Goal: Task Accomplishment & Management: Complete application form

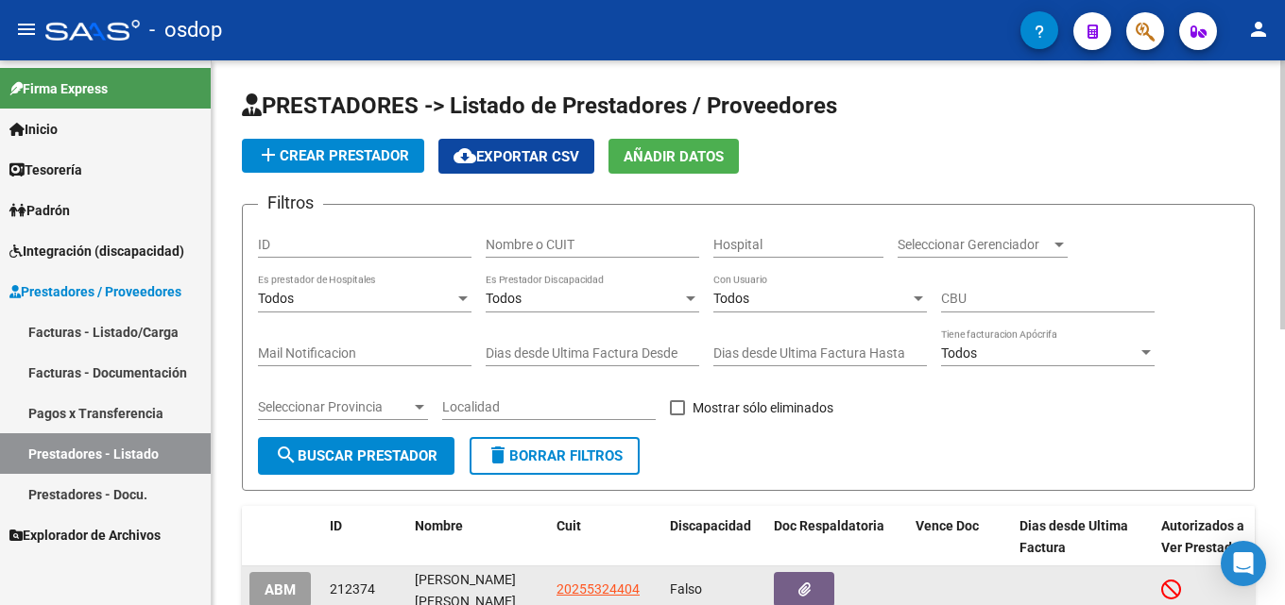
scroll to position [94, 0]
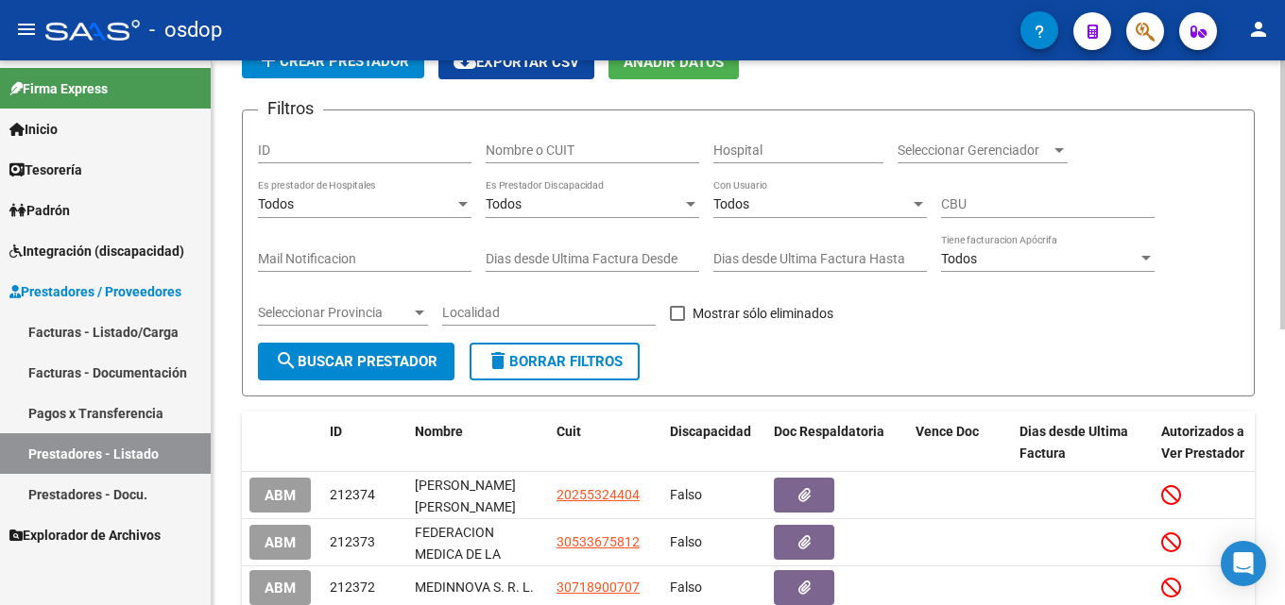
click at [559, 144] on input "Nombre o CUIT" at bounding box center [591, 151] width 213 height 16
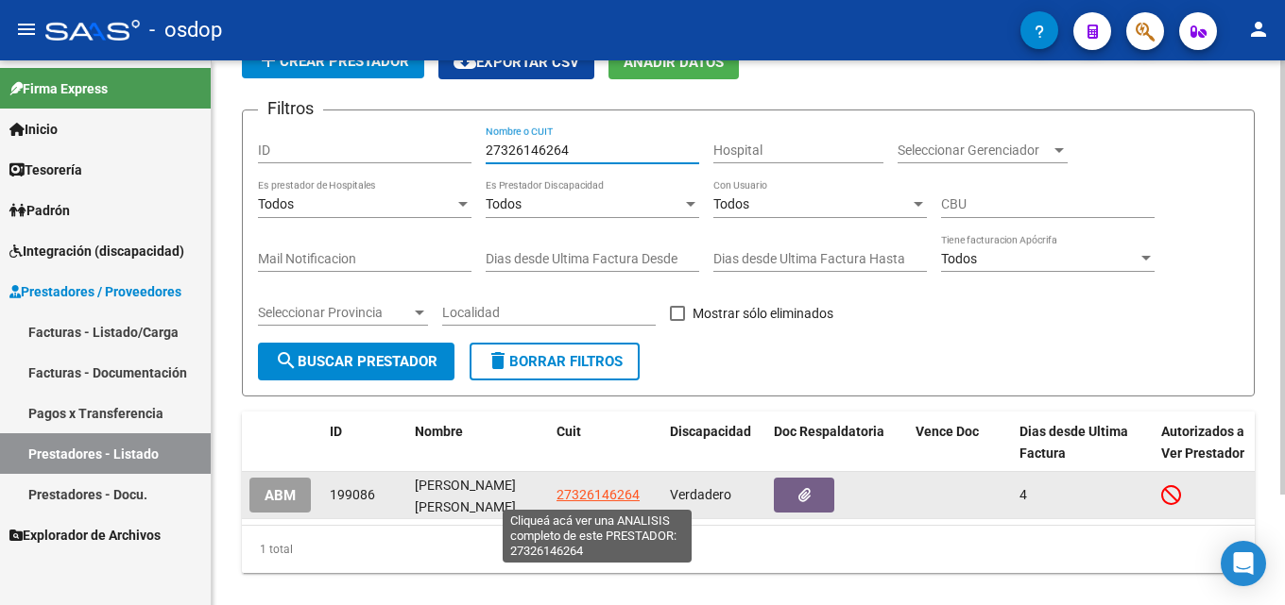
type input "27326146264"
click at [596, 491] on span "27326146264" at bounding box center [597, 494] width 83 height 15
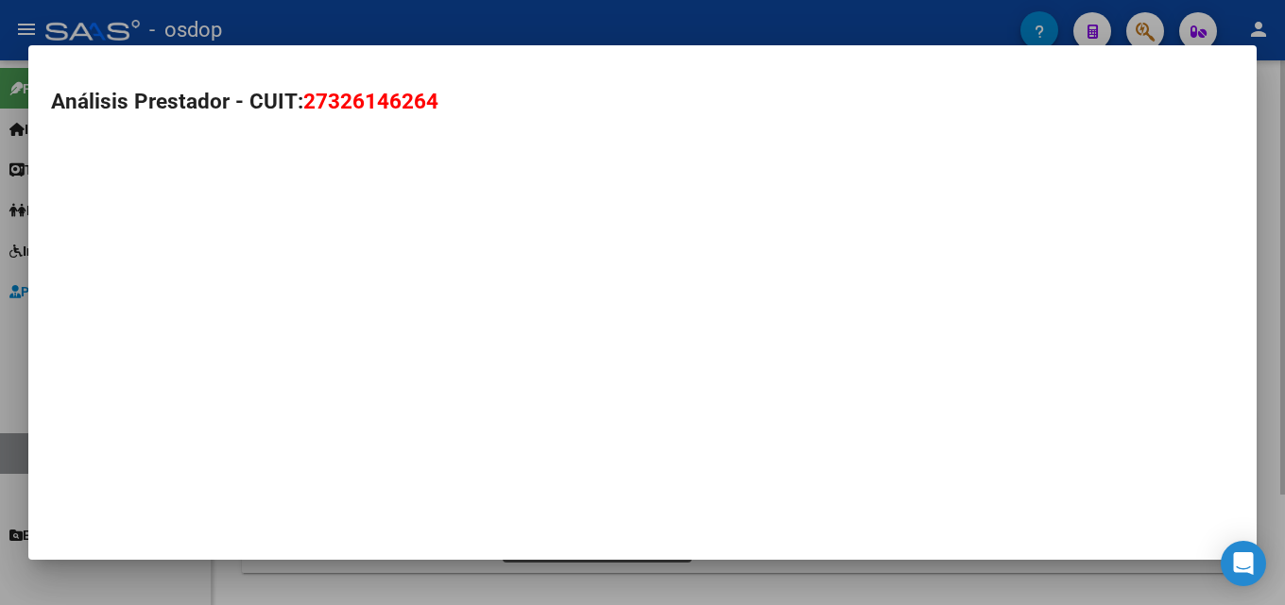
type textarea "27326146264"
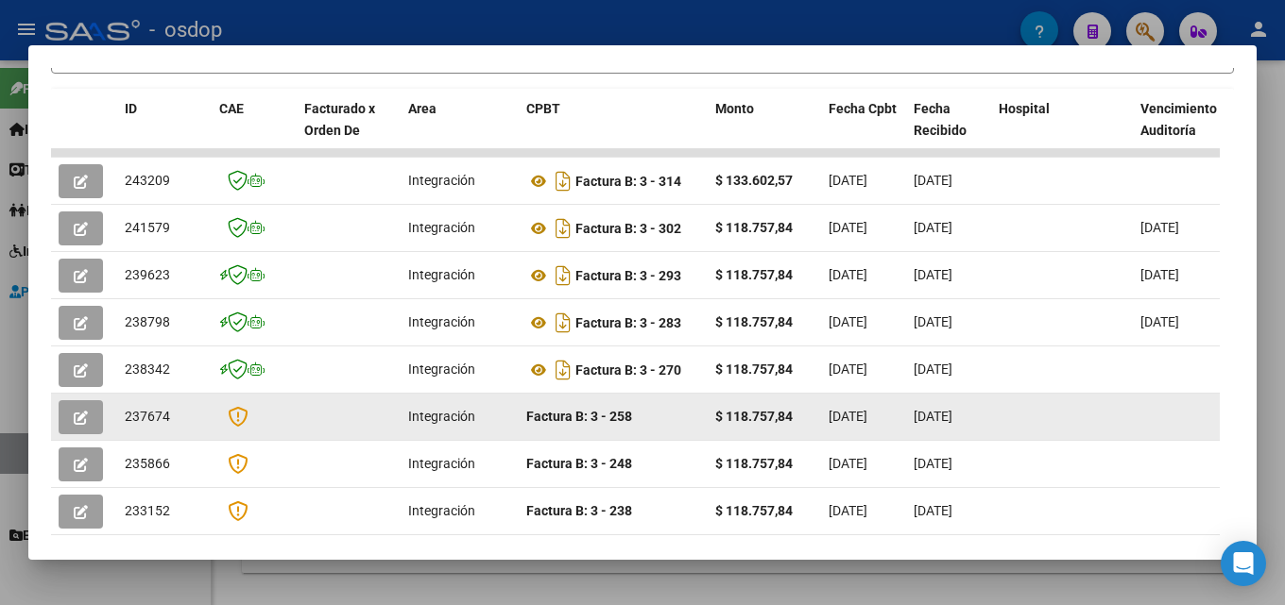
scroll to position [431, 0]
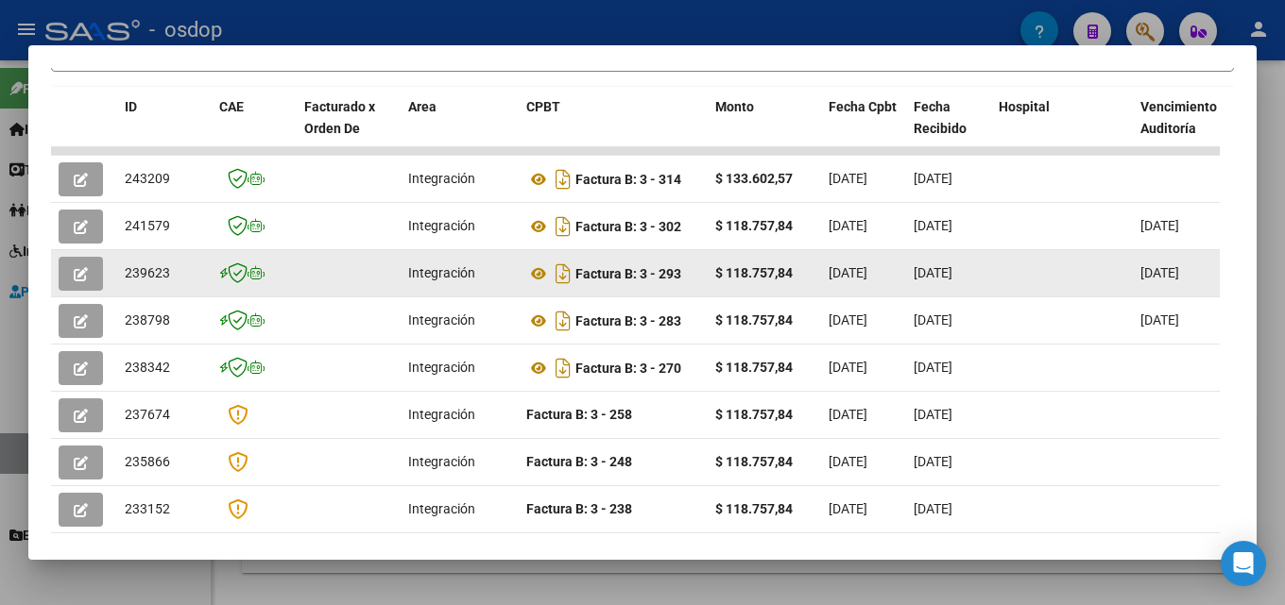
click at [81, 281] on icon "button" at bounding box center [81, 274] width 14 height 14
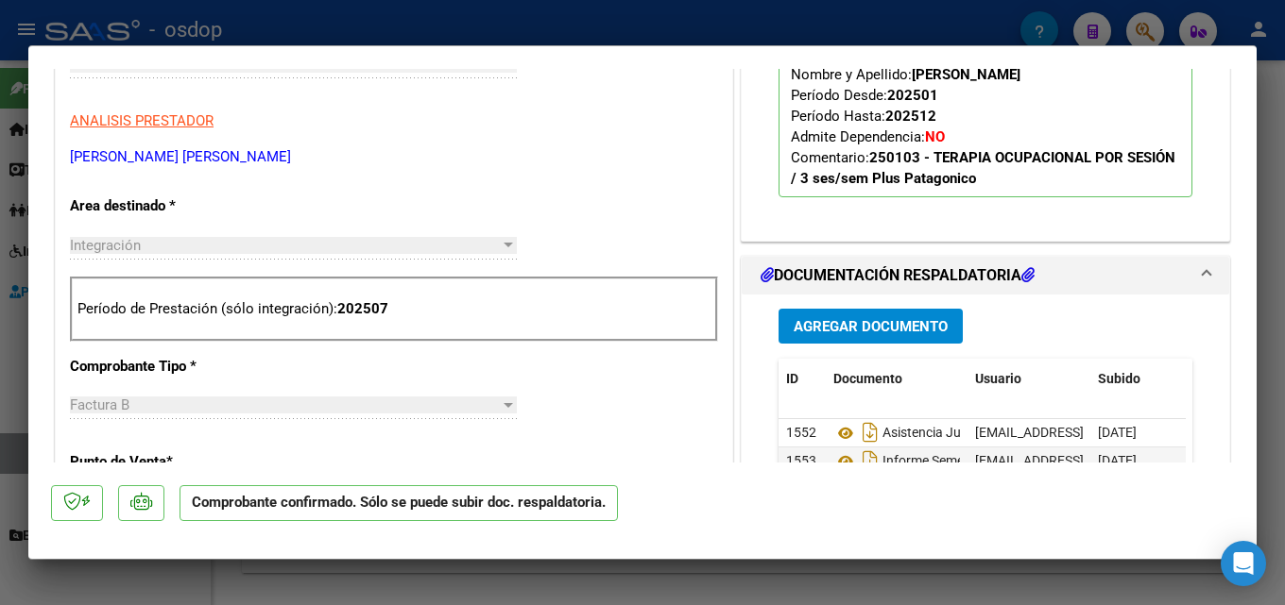
scroll to position [706, 0]
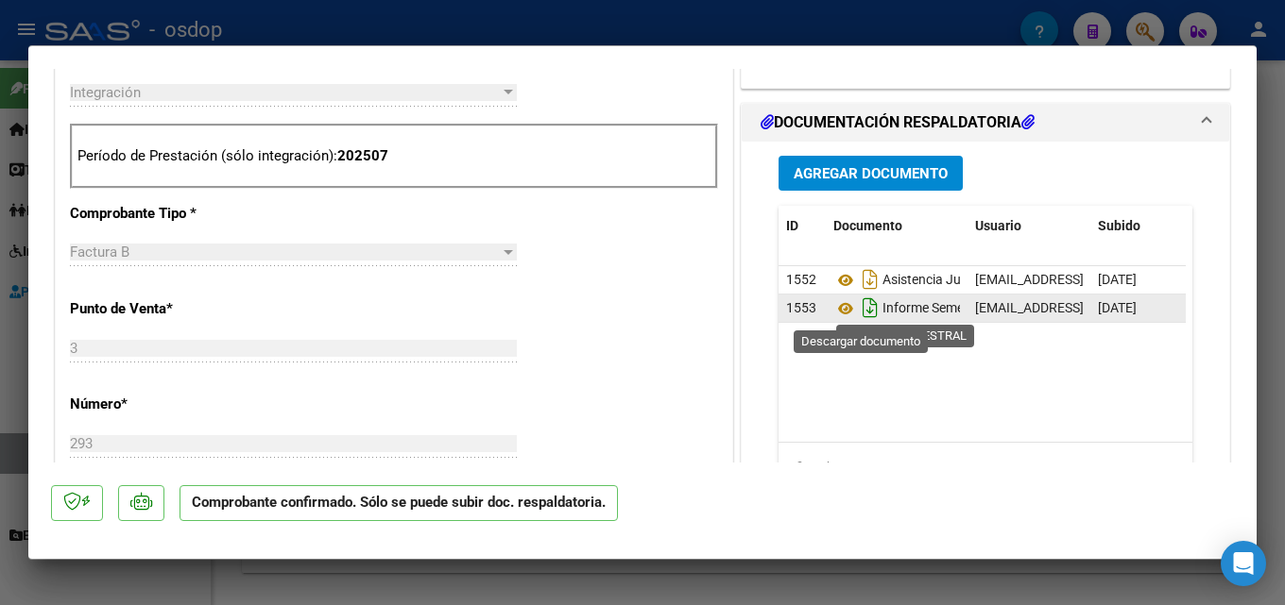
click at [862, 308] on icon "Descargar documento" at bounding box center [870, 308] width 25 height 30
click at [1284, 305] on div at bounding box center [642, 302] width 1285 height 605
type input "$ 0,00"
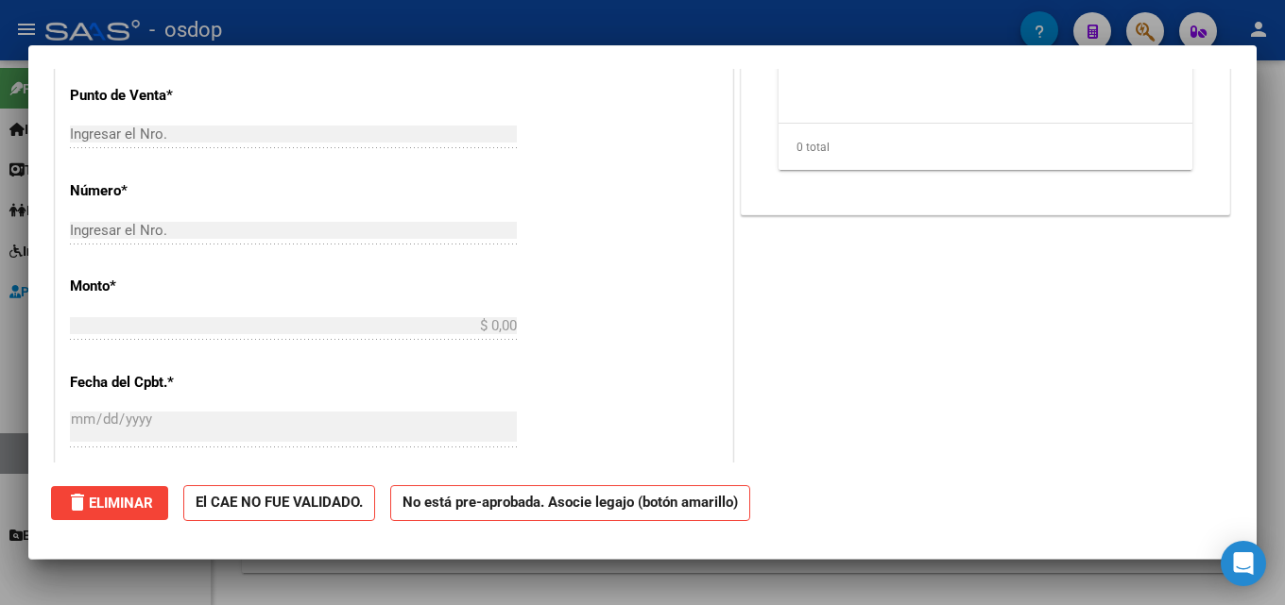
scroll to position [0, 0]
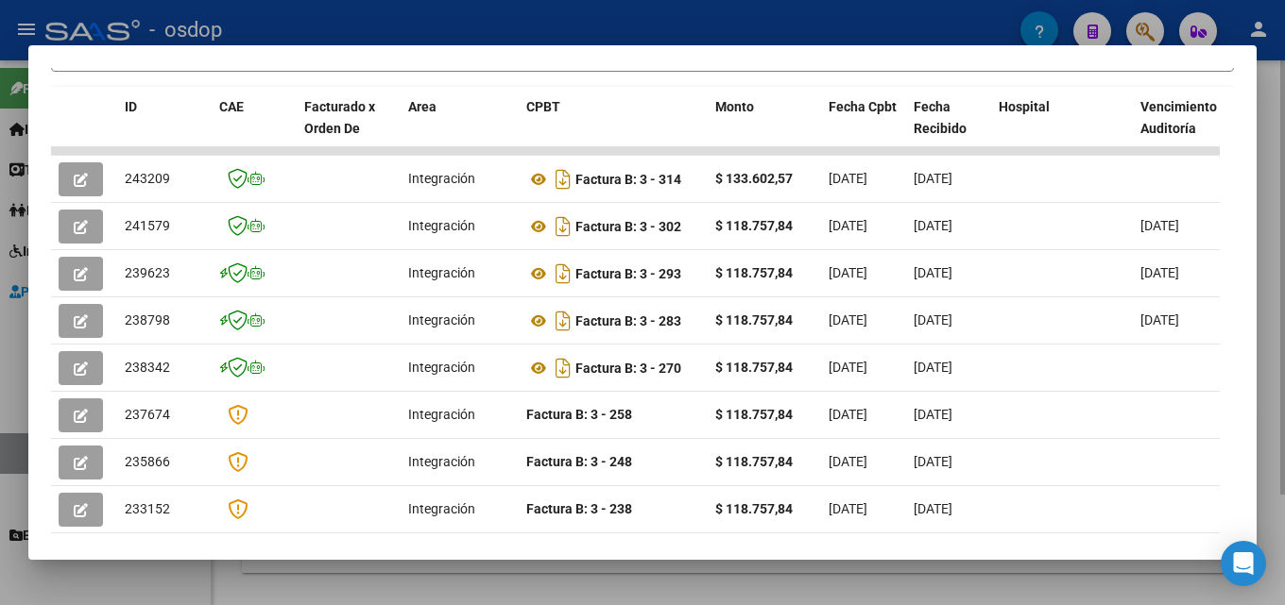
click at [1284, 359] on div at bounding box center [642, 302] width 1285 height 605
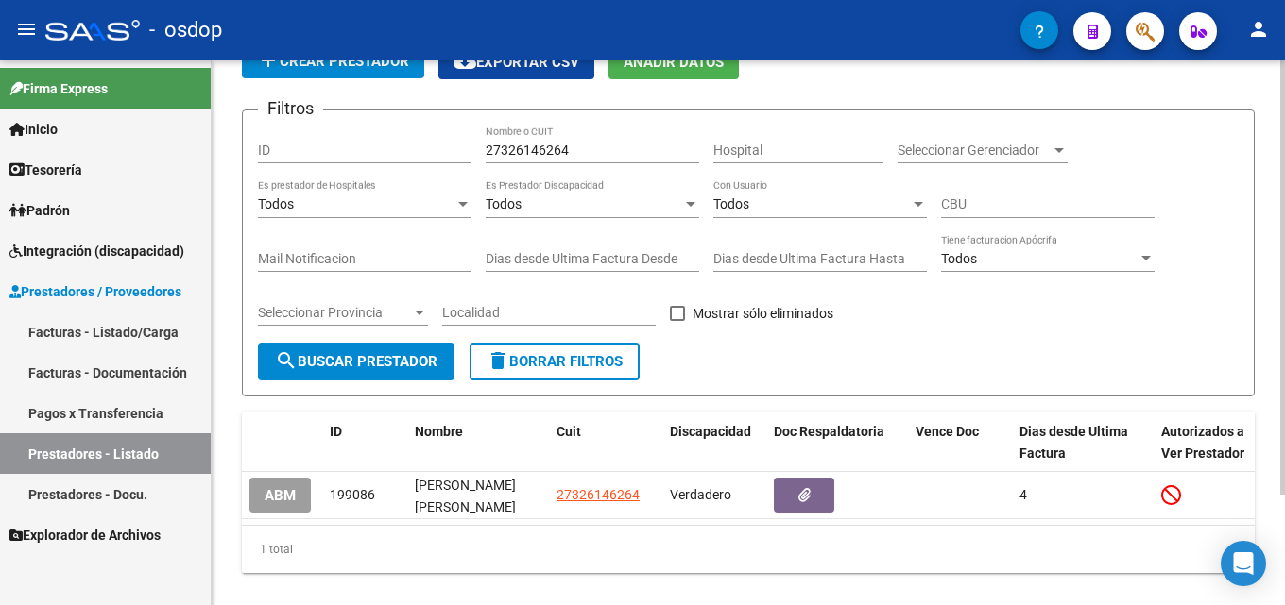
drag, startPoint x: 607, startPoint y: 370, endPoint x: 615, endPoint y: 312, distance: 59.0
click at [607, 371] on button "delete Borrar Filtros" at bounding box center [554, 362] width 170 height 38
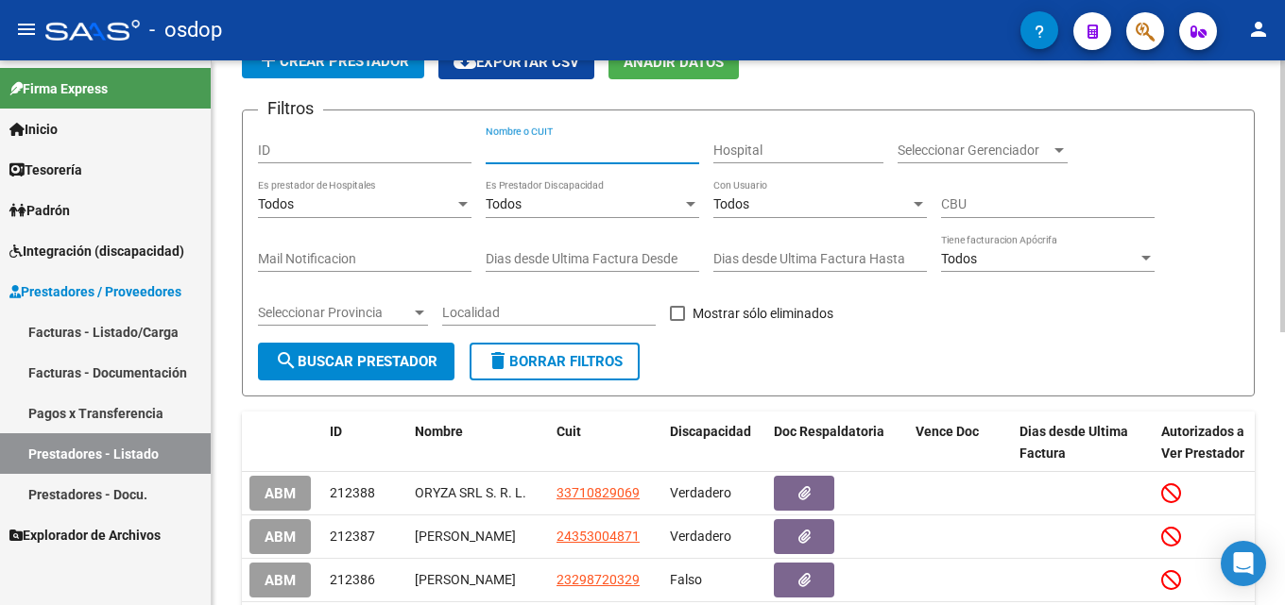
click at [564, 150] on input "Nombre o CUIT" at bounding box center [591, 151] width 213 height 16
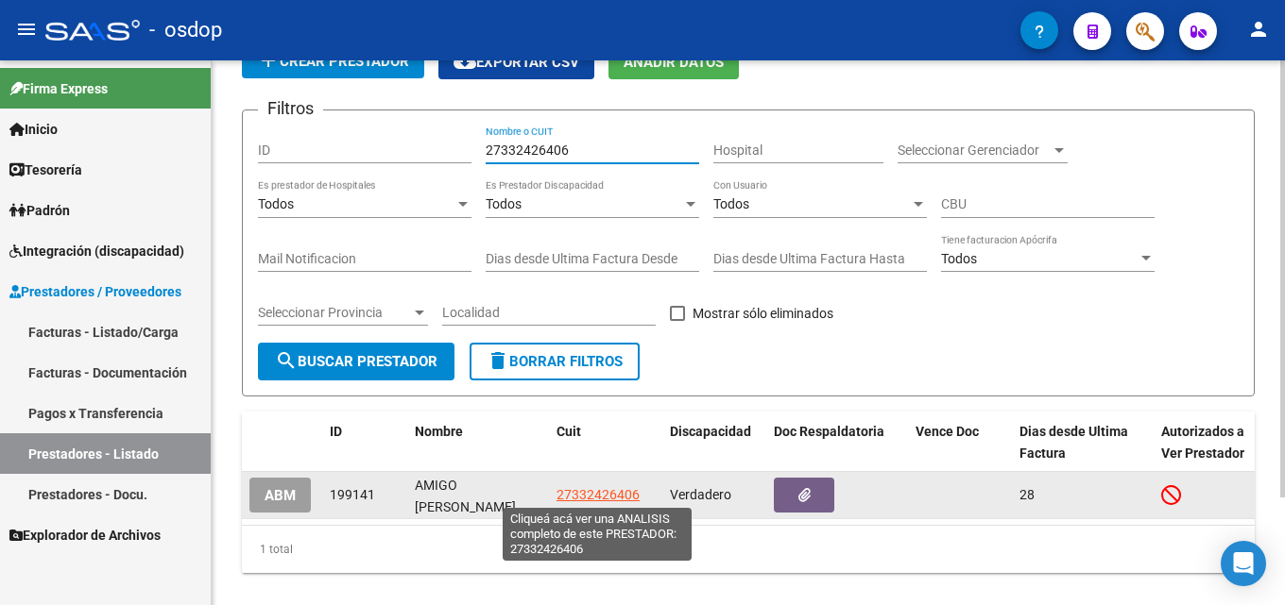
type input "27332426406"
click at [582, 492] on span "27332426406" at bounding box center [597, 494] width 83 height 15
copy span "3"
type textarea "27332426406"
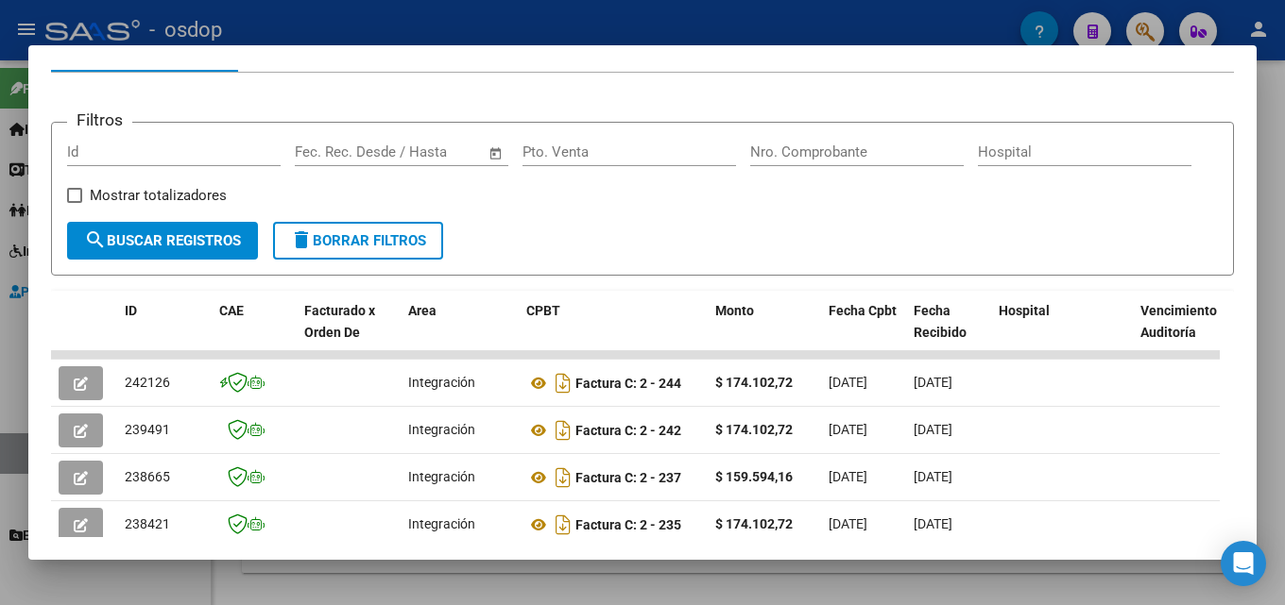
scroll to position [233, 0]
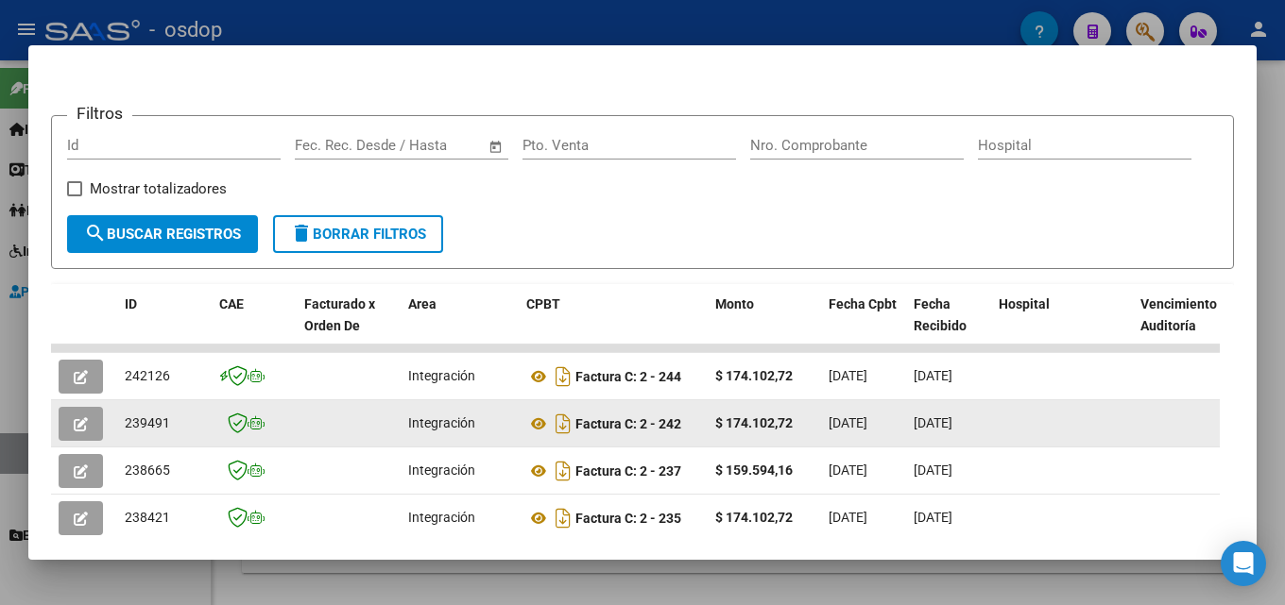
click at [77, 432] on icon "button" at bounding box center [81, 424] width 14 height 14
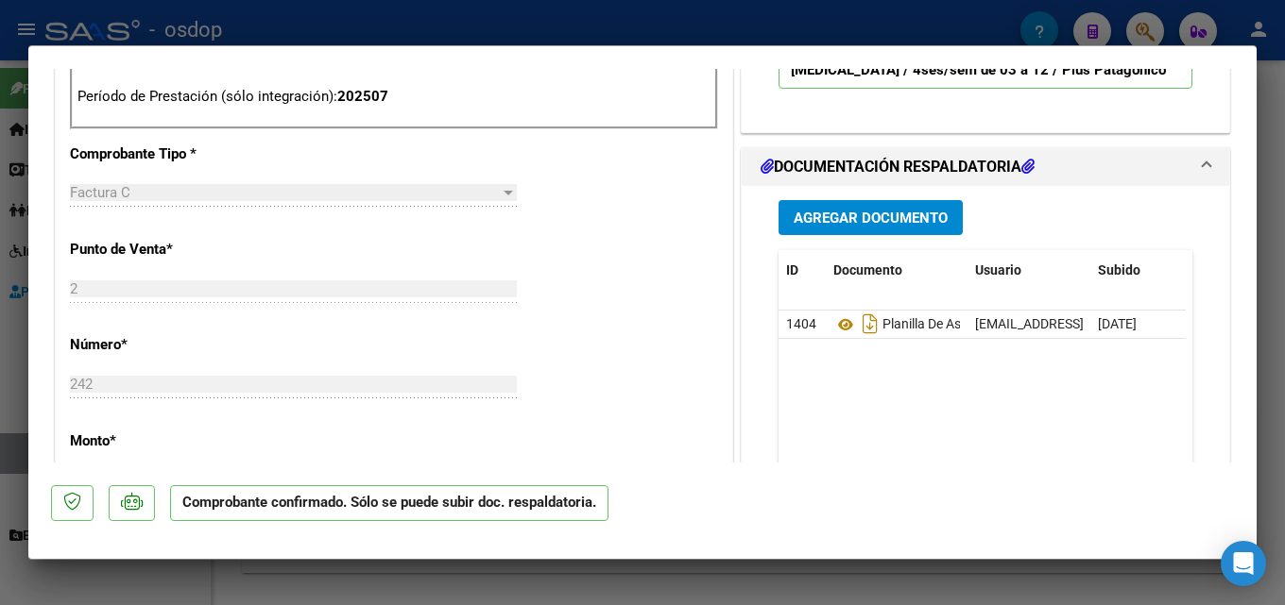
scroll to position [775, 0]
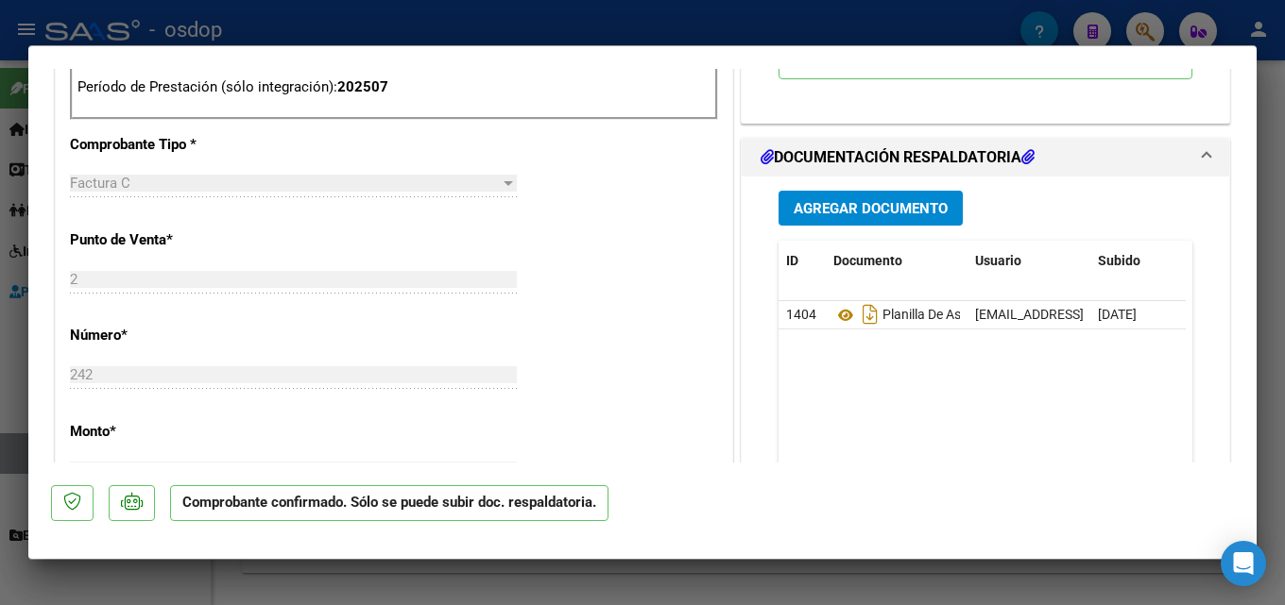
click at [1284, 258] on div at bounding box center [642, 302] width 1285 height 605
type input "$ 0,00"
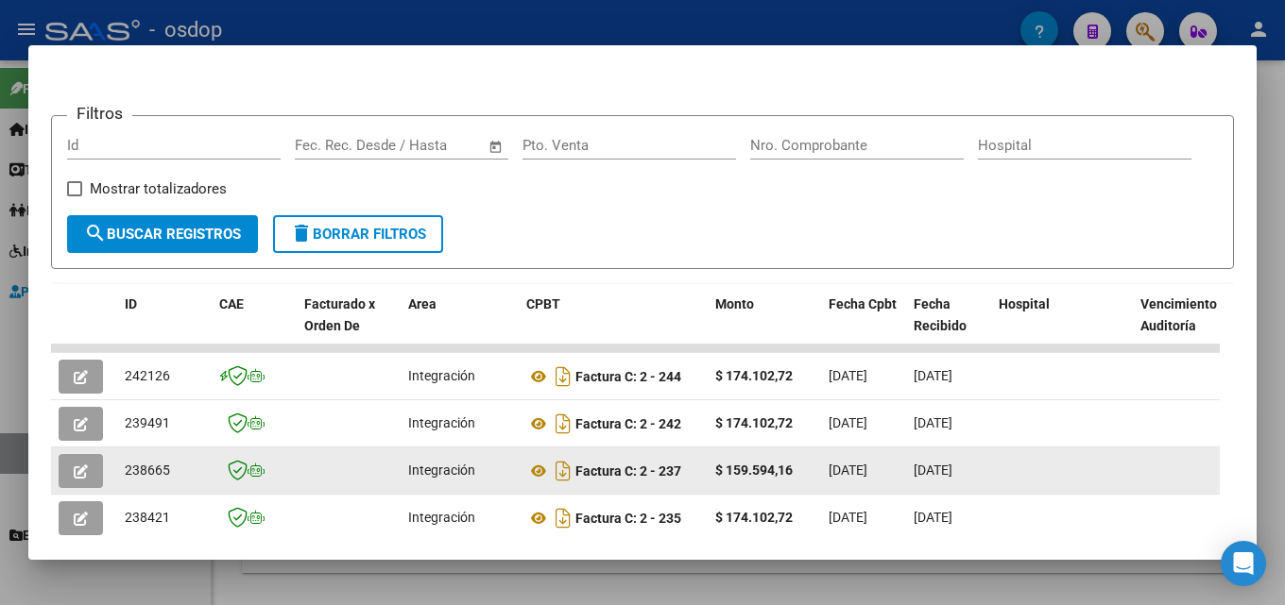
click at [88, 483] on button "button" at bounding box center [81, 471] width 44 height 34
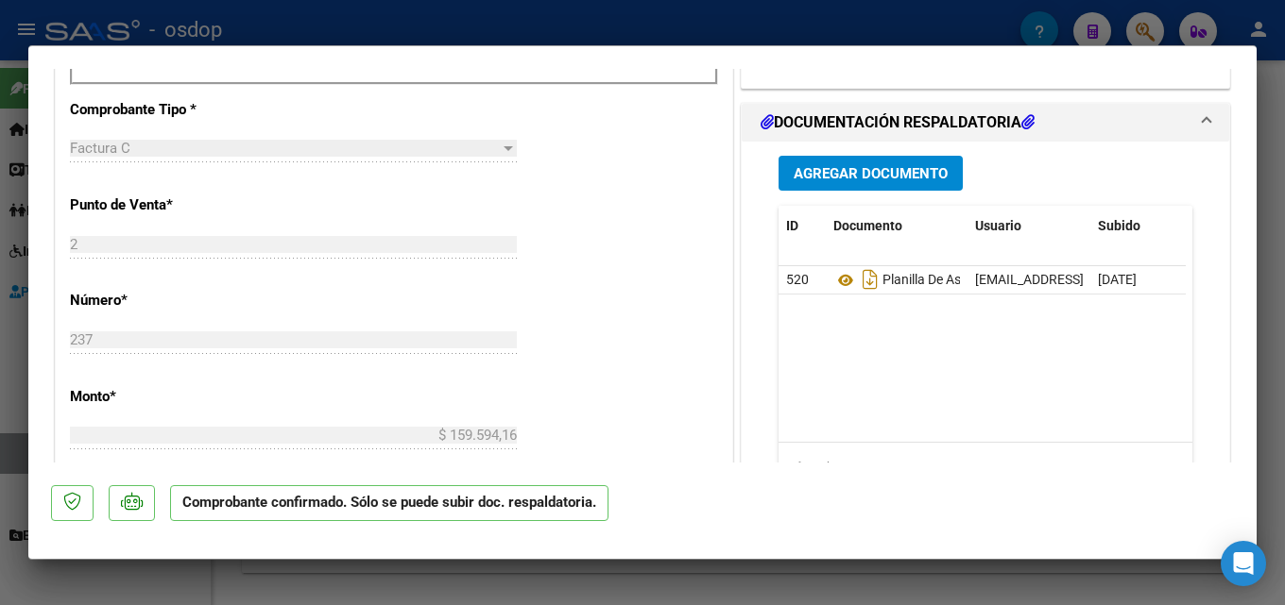
scroll to position [819, 0]
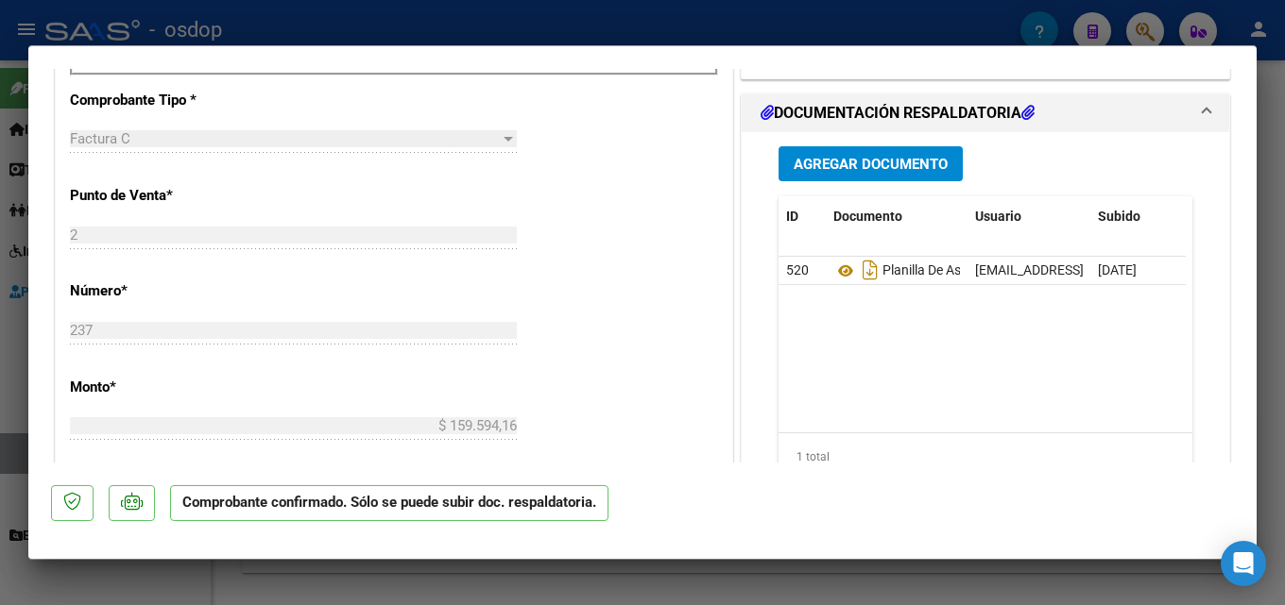
click at [1284, 304] on div at bounding box center [642, 302] width 1285 height 605
type input "$ 0,00"
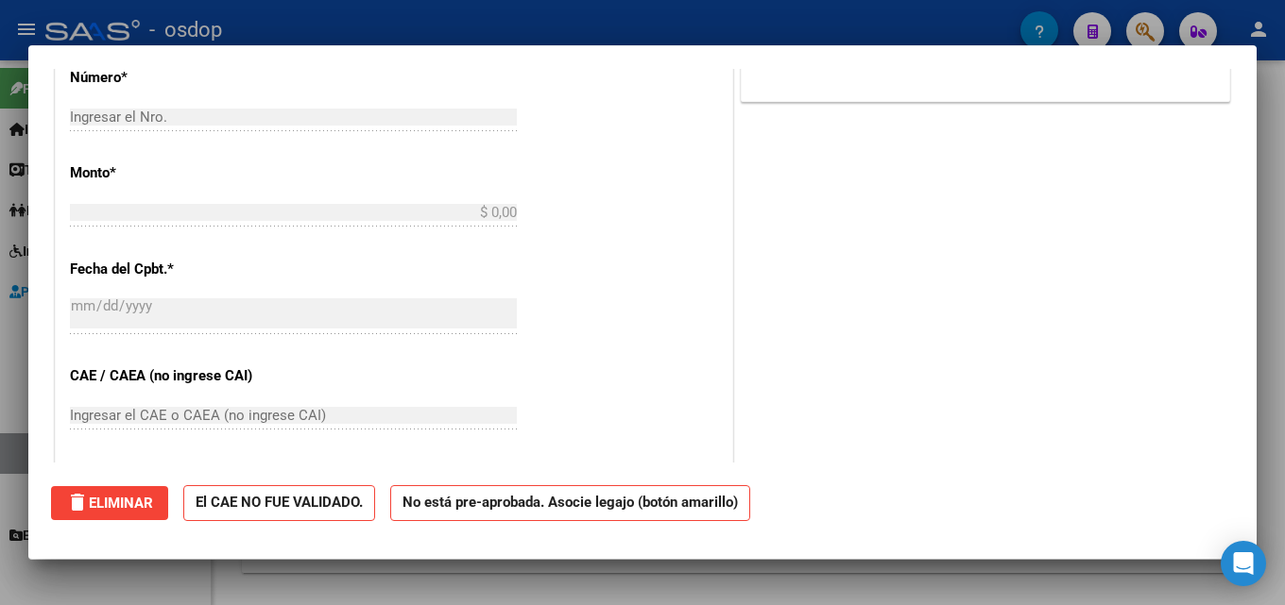
scroll to position [0, 0]
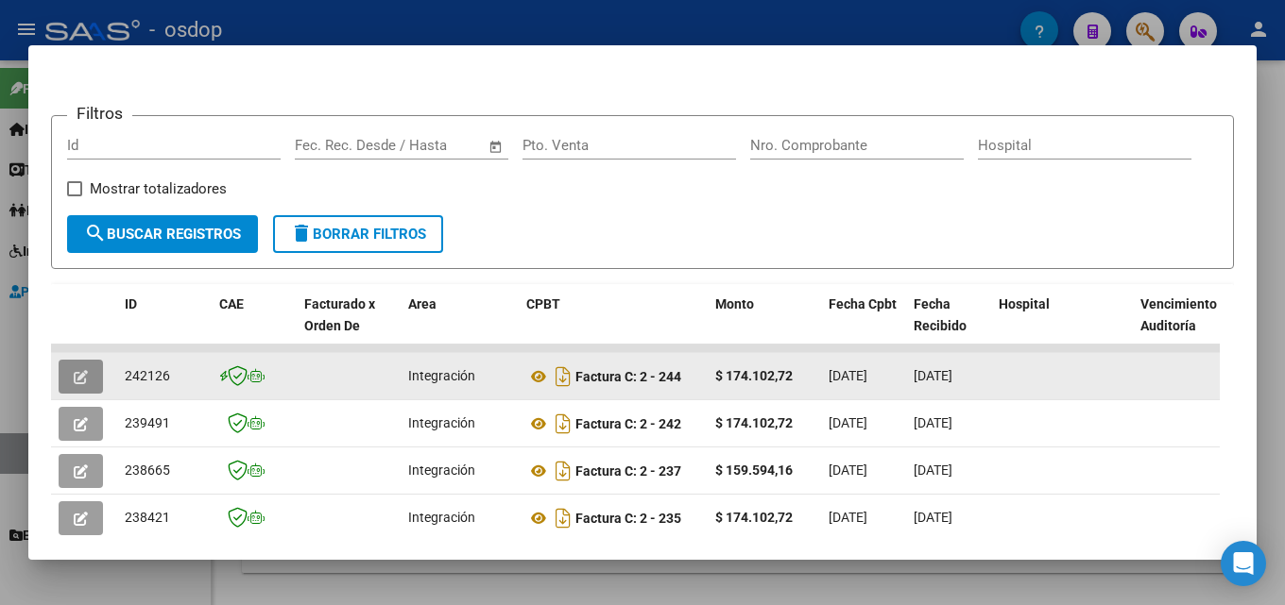
click at [83, 382] on icon "button" at bounding box center [81, 377] width 14 height 14
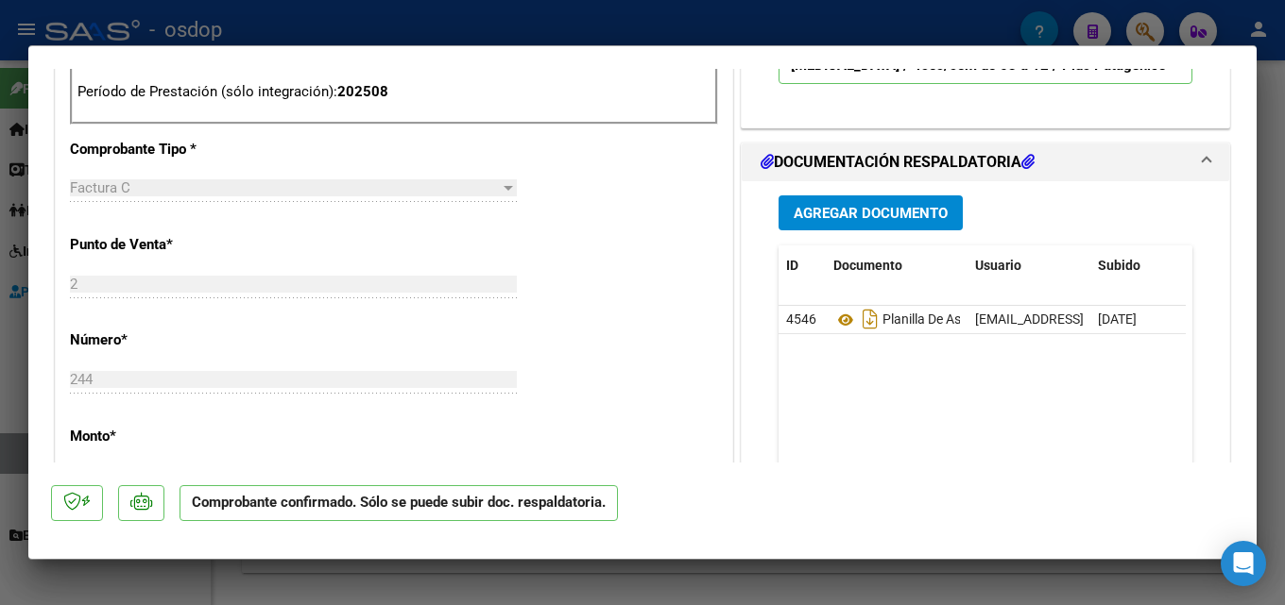
scroll to position [790, 0]
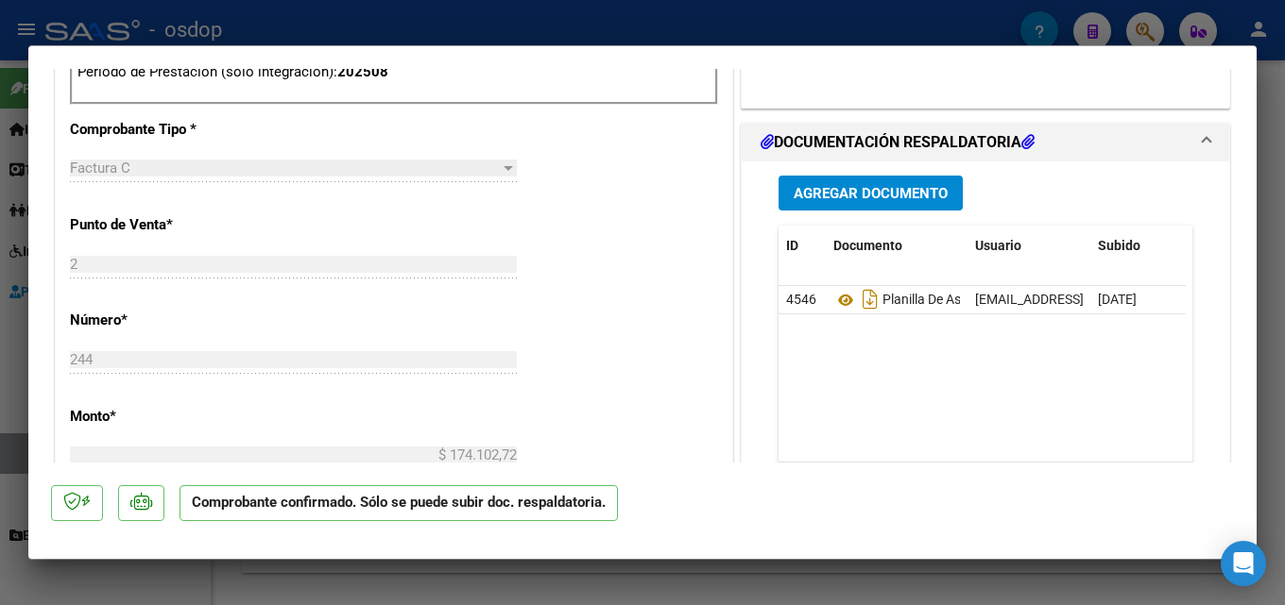
click at [1284, 287] on div at bounding box center [642, 302] width 1285 height 605
type input "$ 0,00"
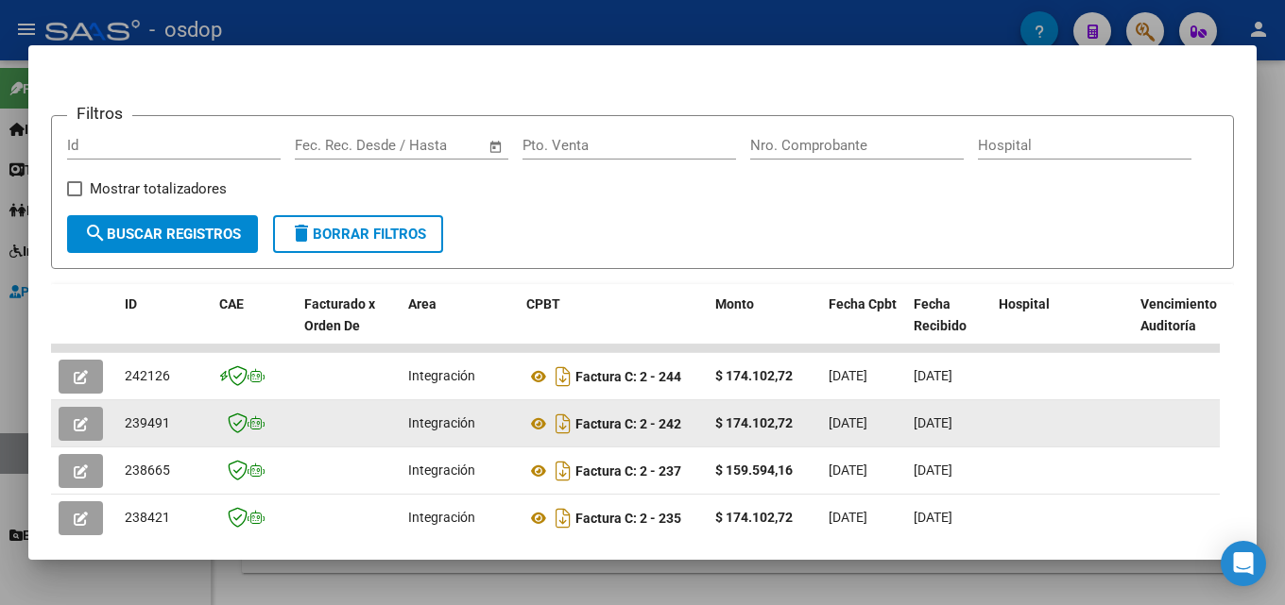
click at [79, 426] on icon "button" at bounding box center [81, 424] width 14 height 14
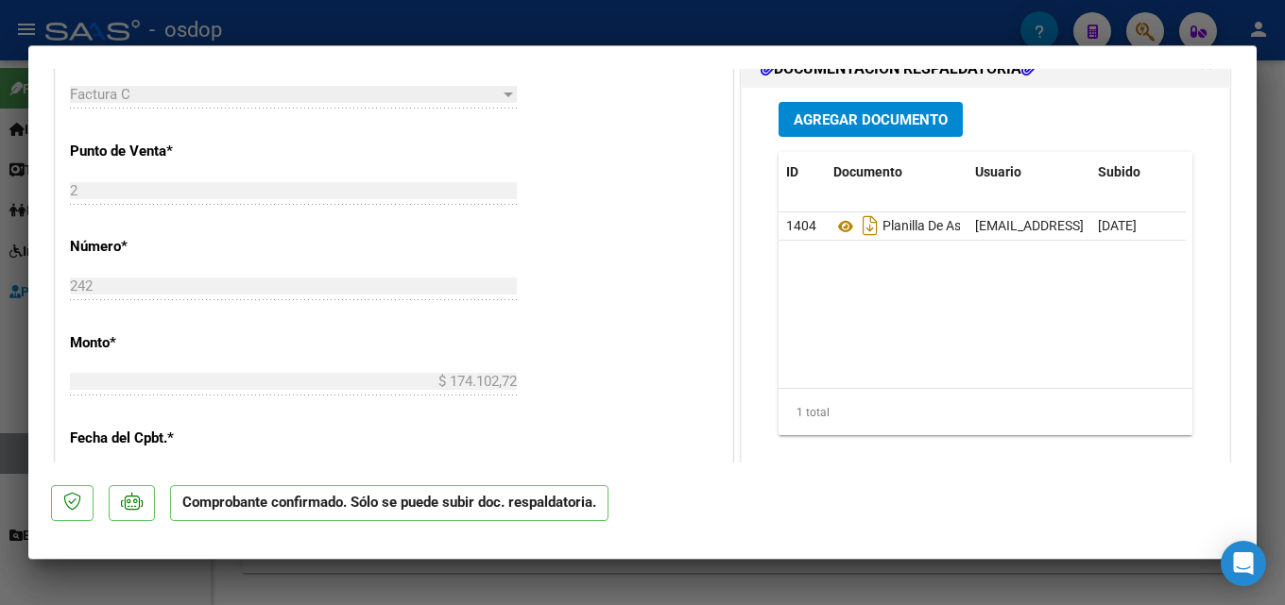
scroll to position [878, 0]
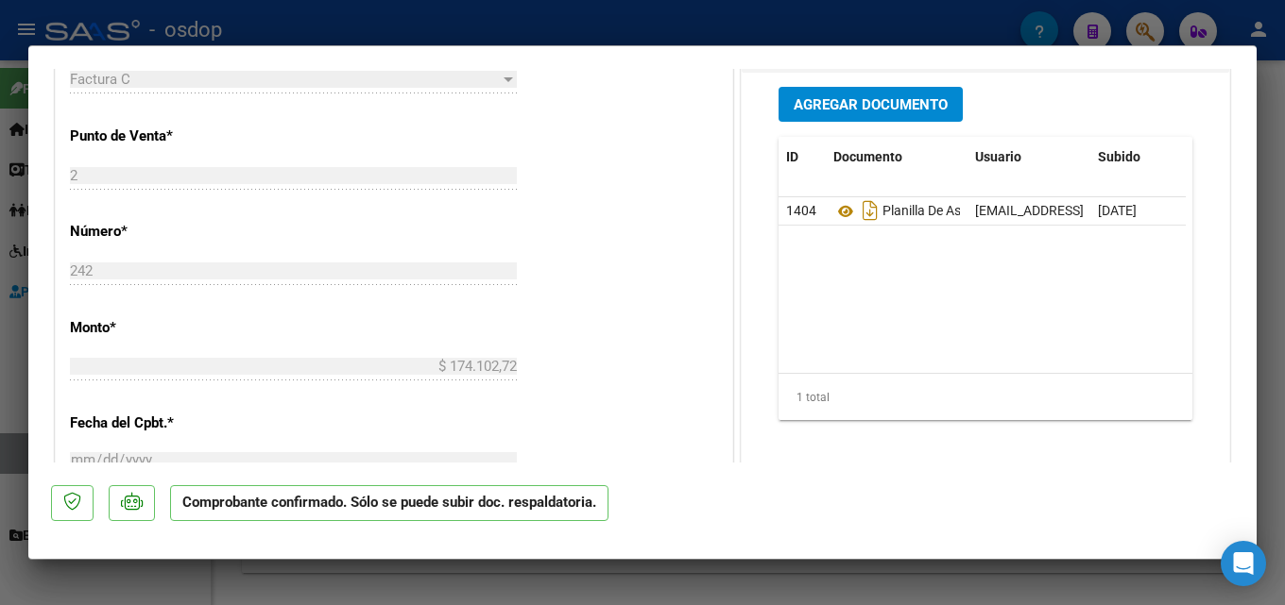
click at [1284, 265] on div at bounding box center [642, 302] width 1285 height 605
type input "$ 0,00"
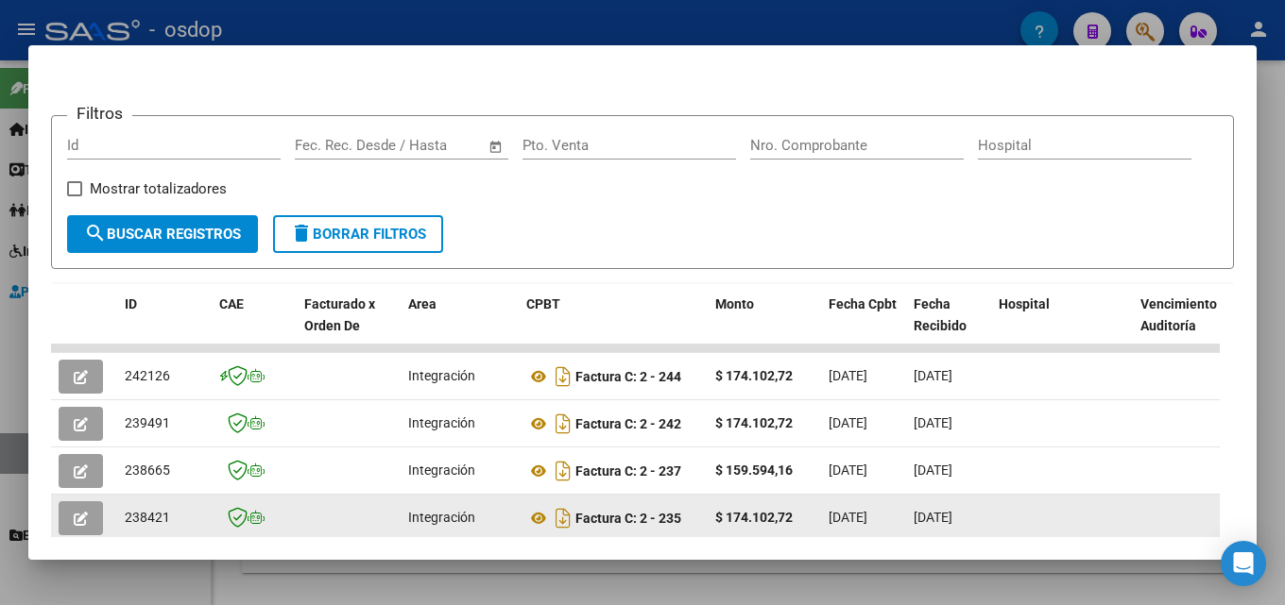
click at [98, 528] on button "button" at bounding box center [81, 519] width 44 height 34
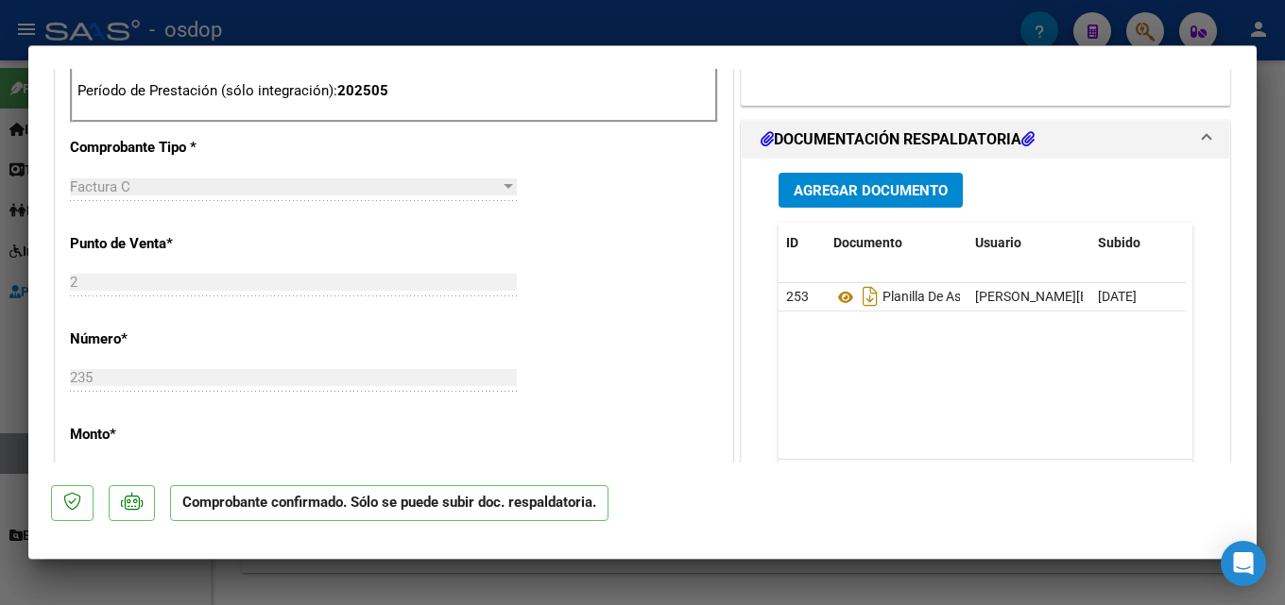
scroll to position [832, 0]
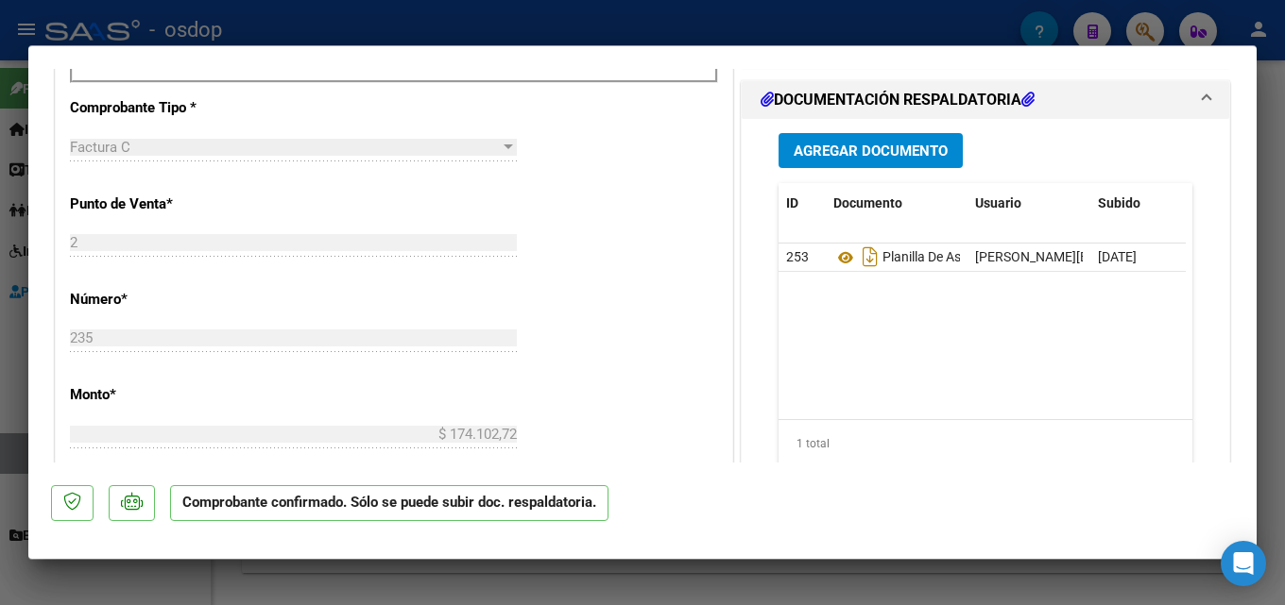
click at [1284, 275] on div at bounding box center [642, 302] width 1285 height 605
type input "$ 0,00"
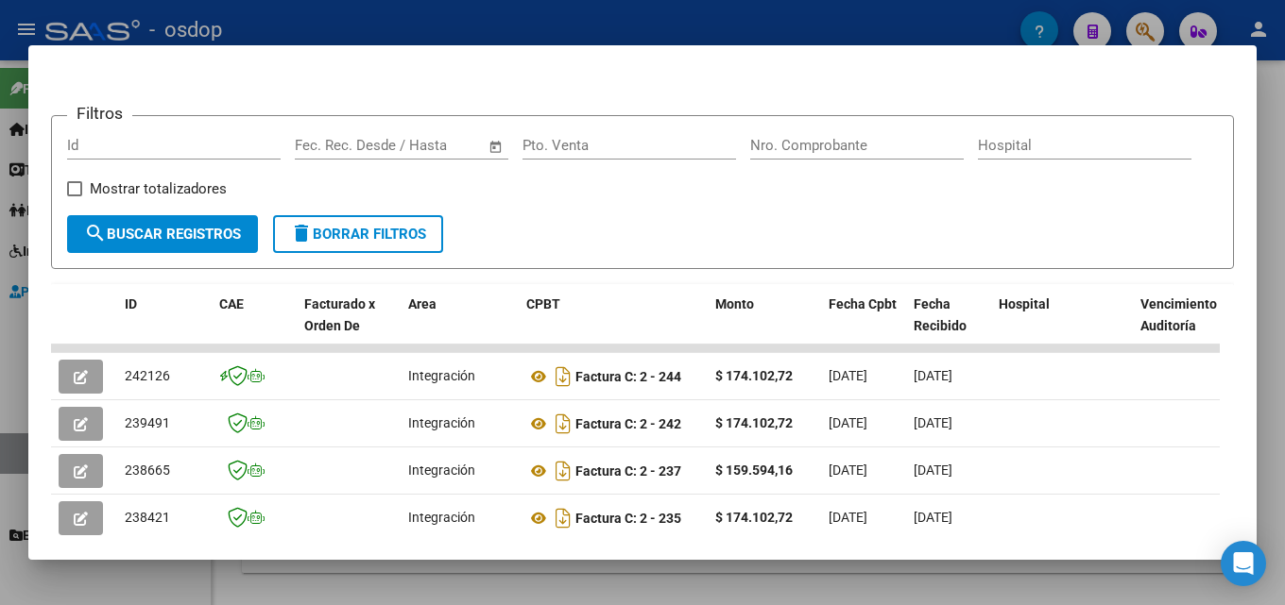
scroll to position [239, 0]
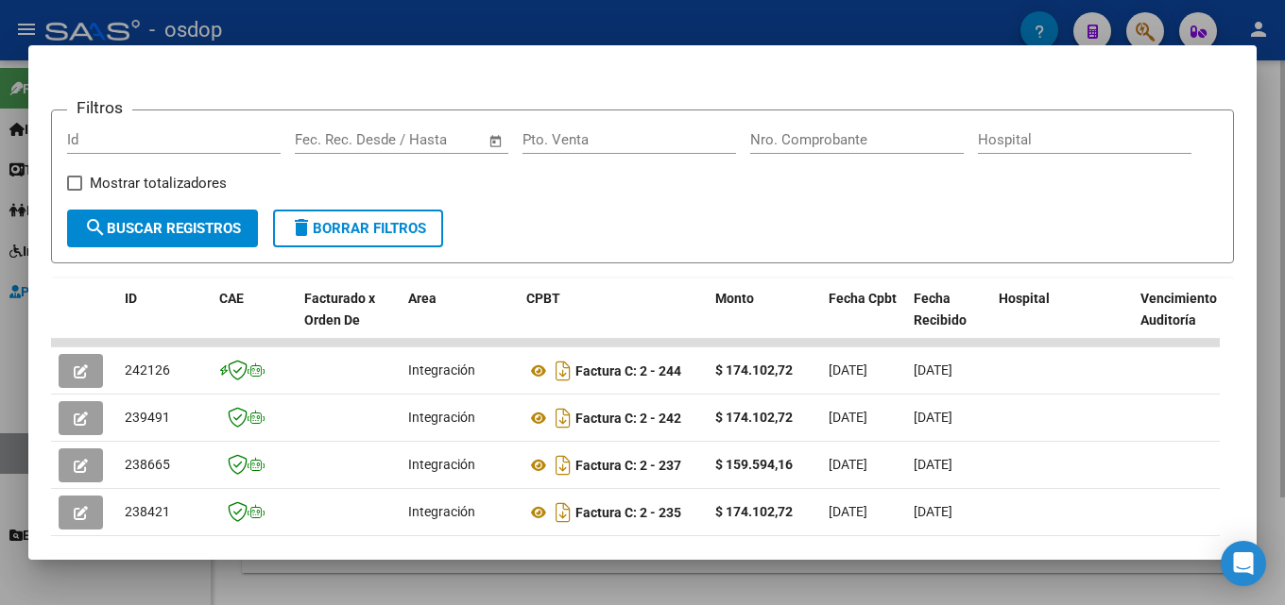
click at [1280, 277] on div at bounding box center [642, 302] width 1285 height 605
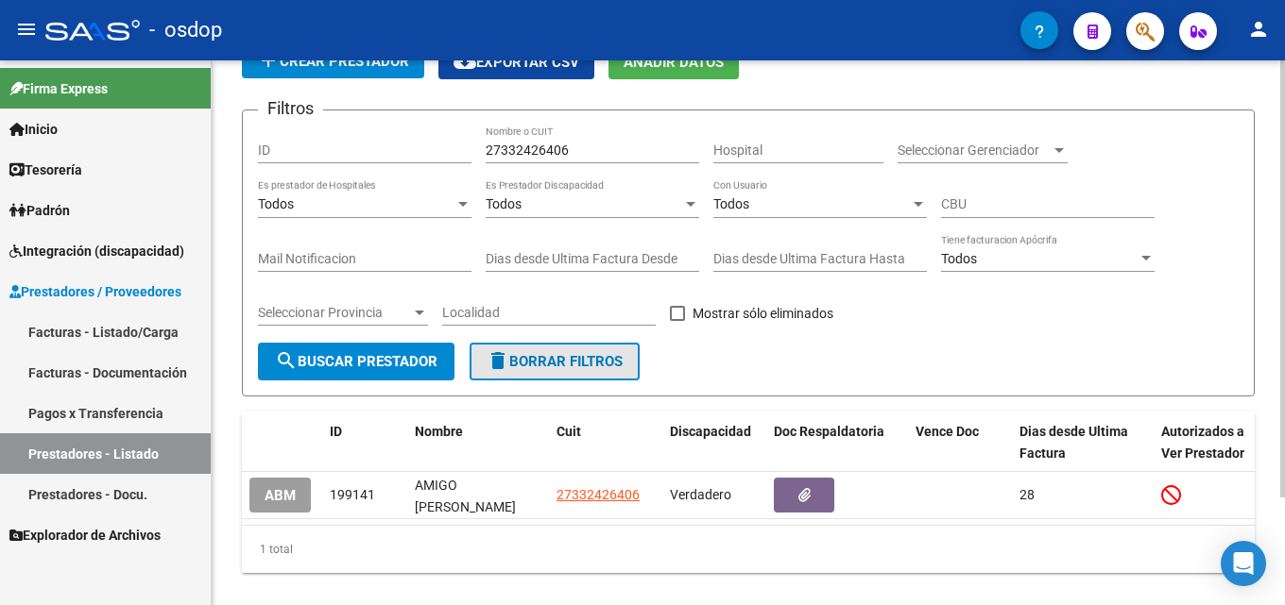
drag, startPoint x: 580, startPoint y: 354, endPoint x: 562, endPoint y: 295, distance: 62.2
click at [580, 355] on span "delete Borrar Filtros" at bounding box center [554, 361] width 136 height 17
